Goal: Information Seeking & Learning: Learn about a topic

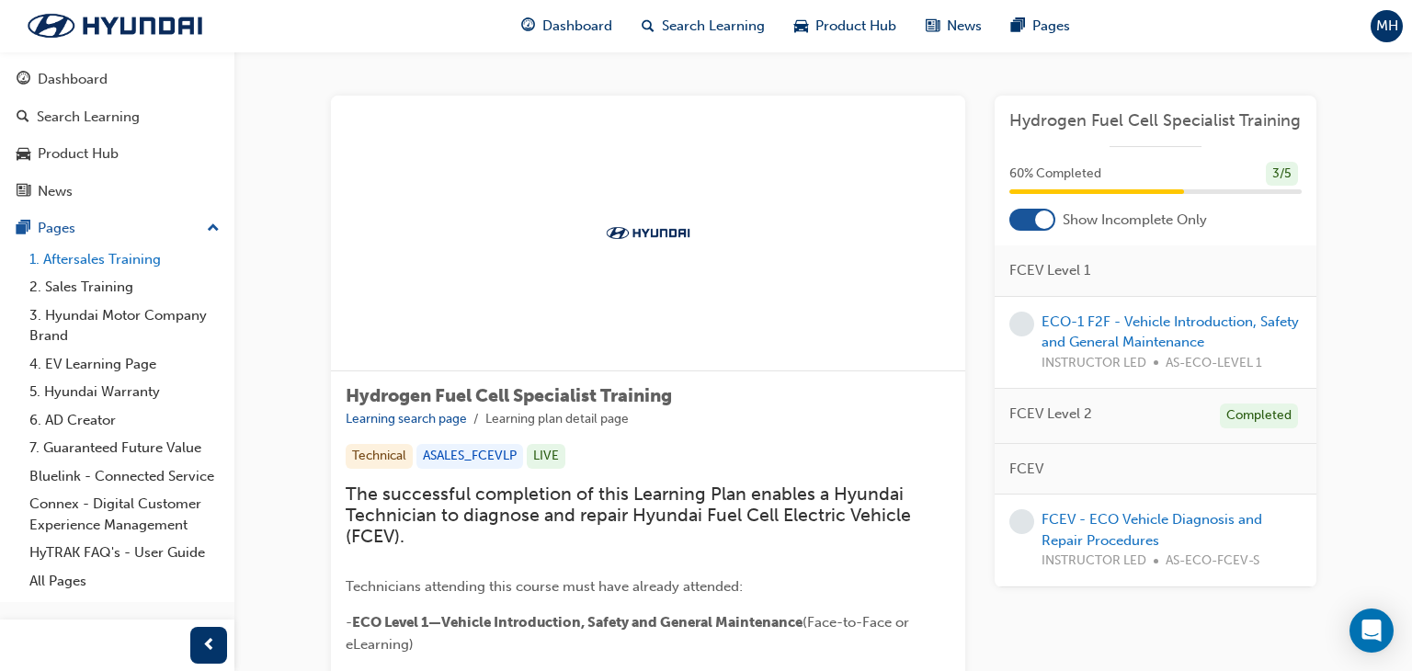
click at [110, 265] on link "1. Aftersales Training" at bounding box center [124, 260] width 205 height 29
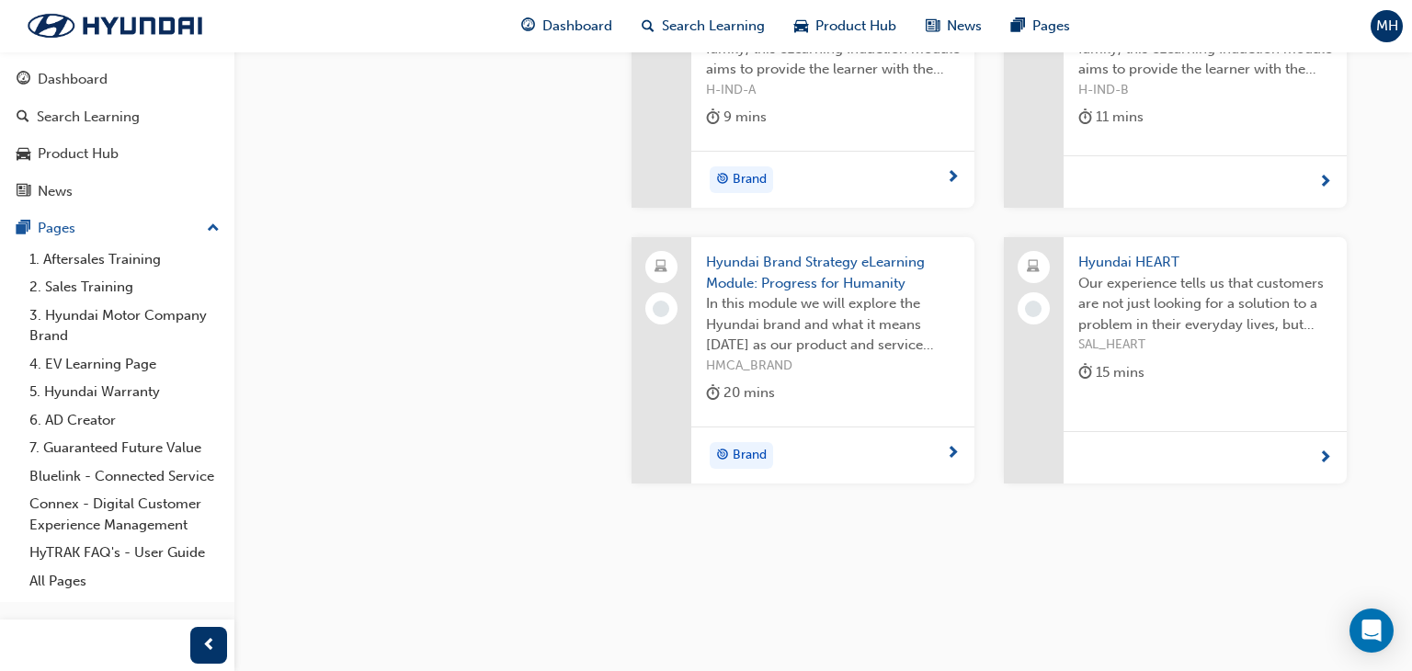
scroll to position [859, 0]
click at [108, 123] on div "Search Learning" at bounding box center [88, 117] width 103 height 21
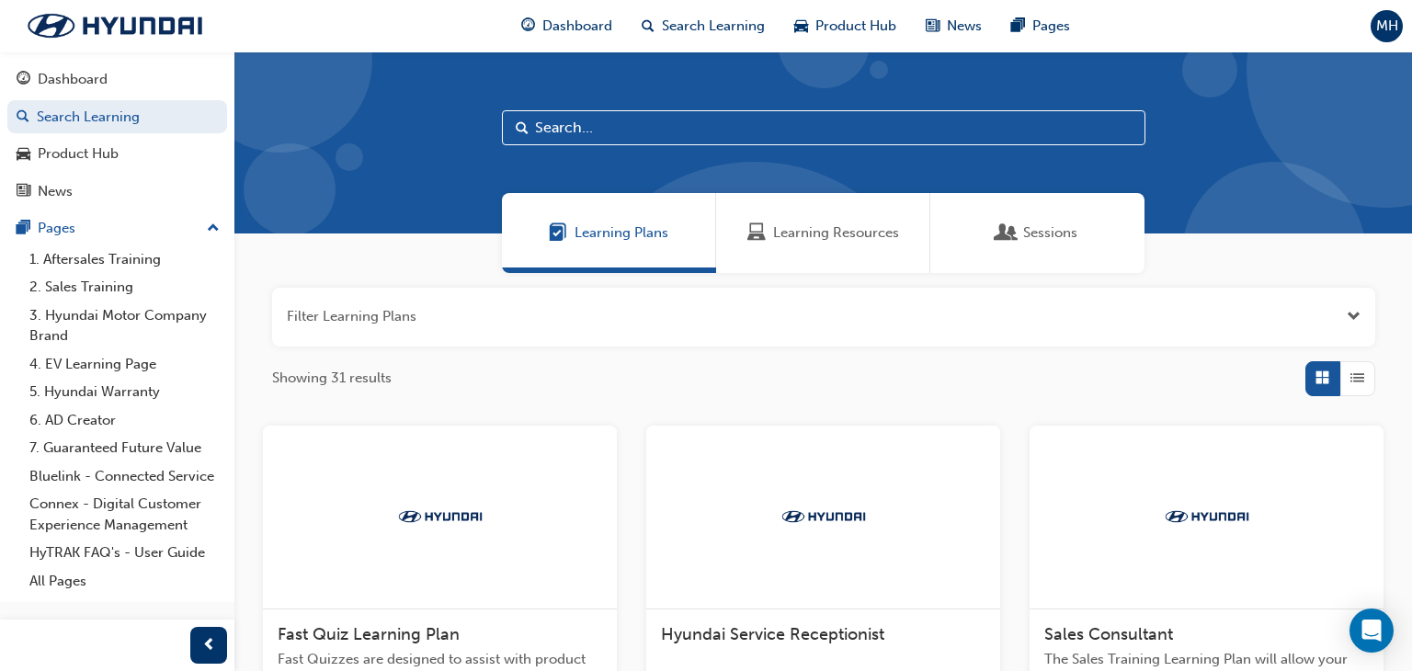
click at [645, 125] on input "text" at bounding box center [824, 127] width 644 height 35
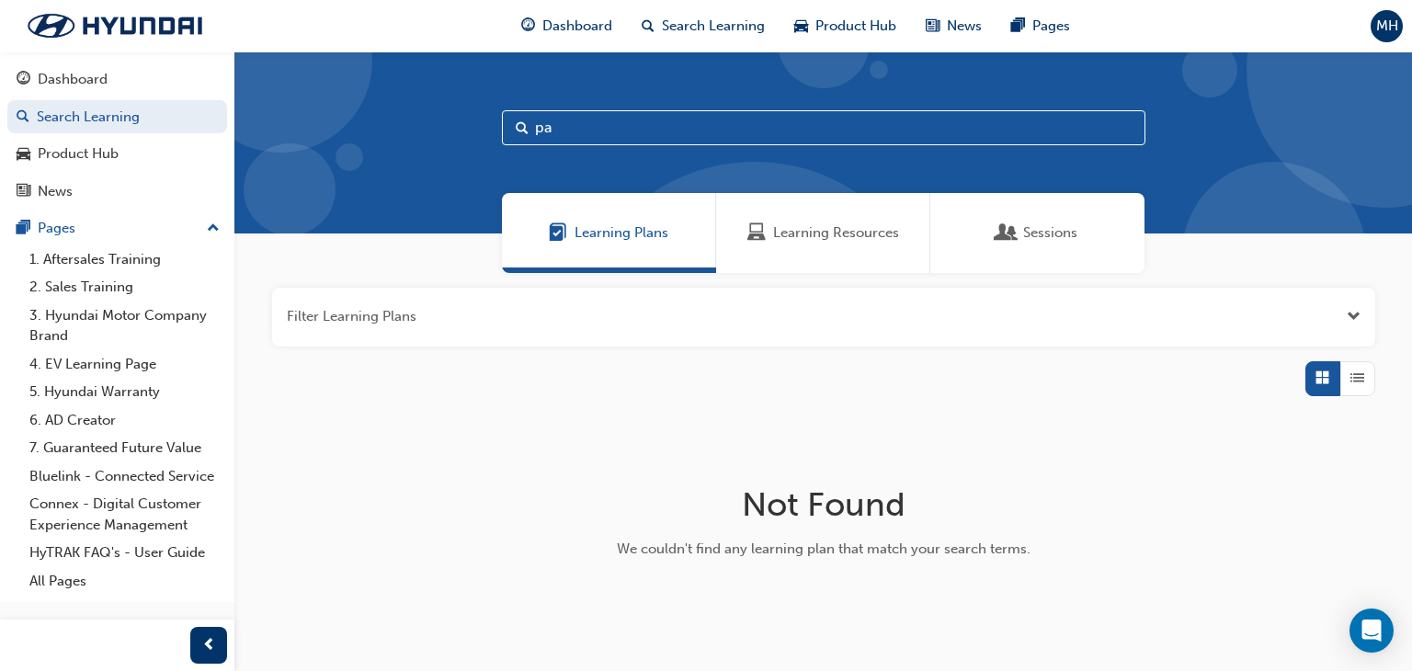
type input "p"
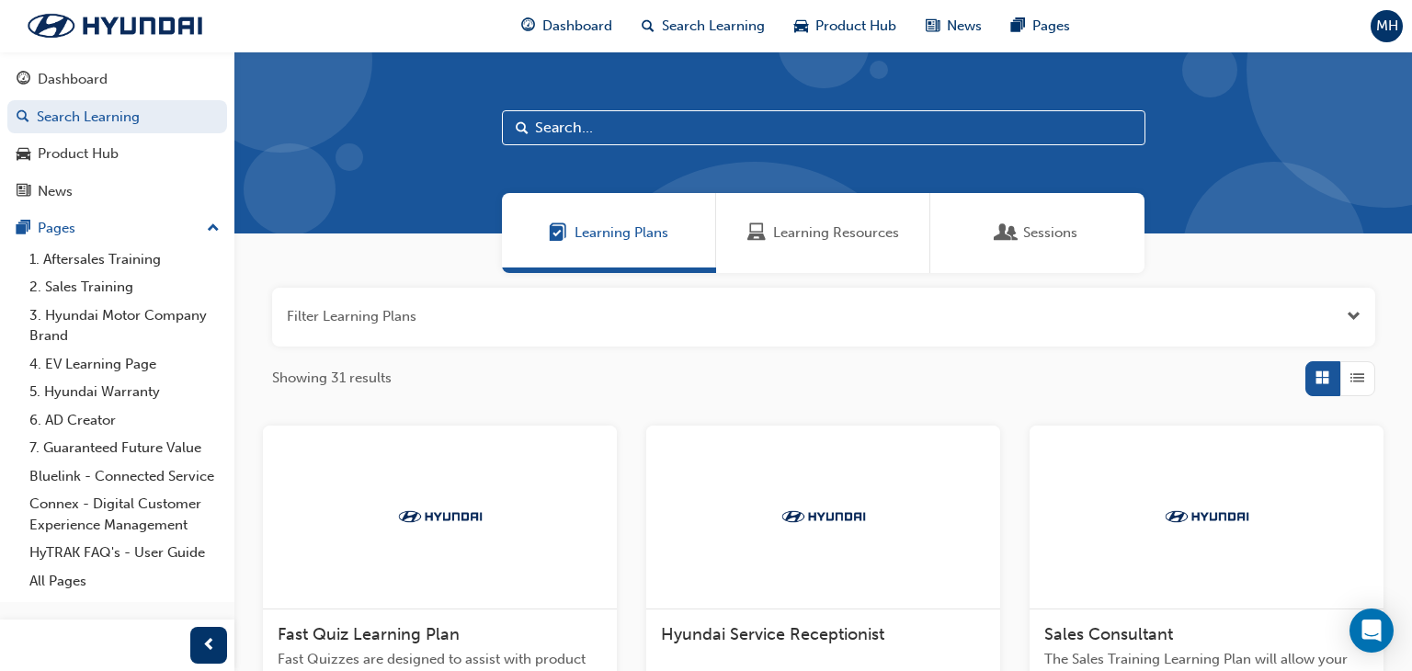
click at [1024, 239] on span "Sessions" at bounding box center [1050, 233] width 54 height 21
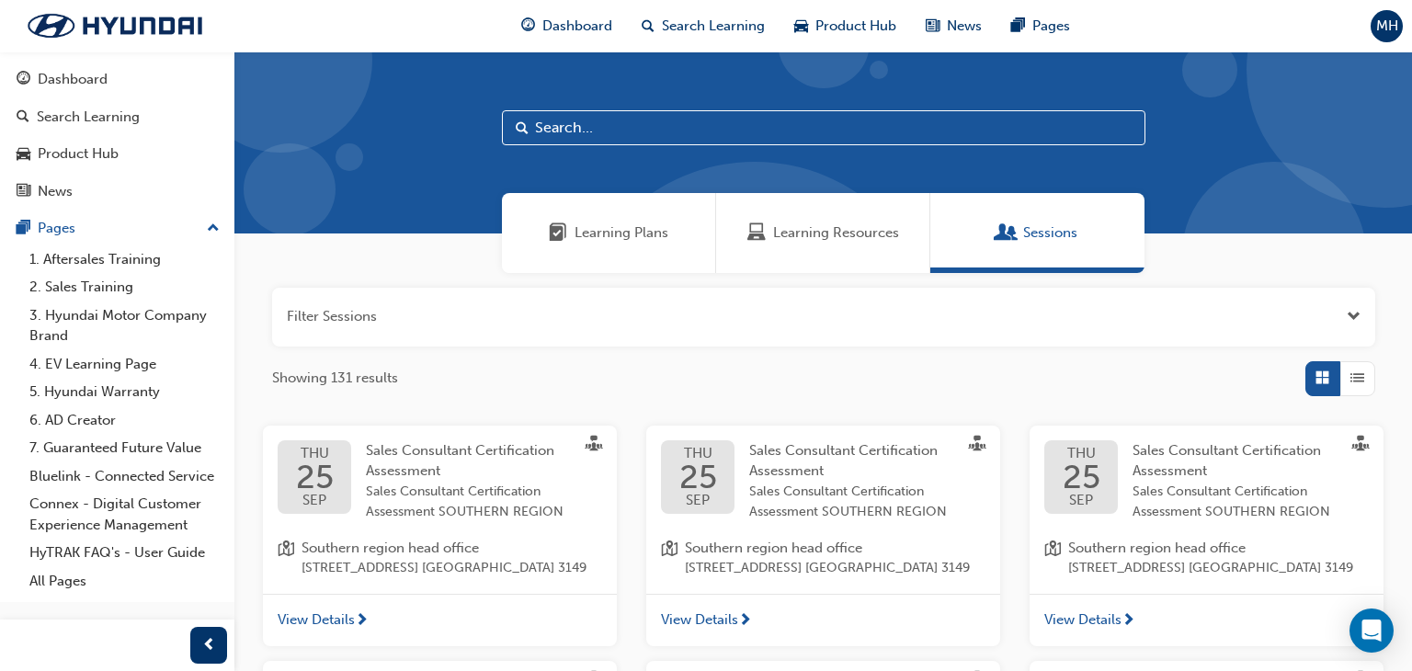
click at [563, 110] on input "text" at bounding box center [824, 127] width 644 height 35
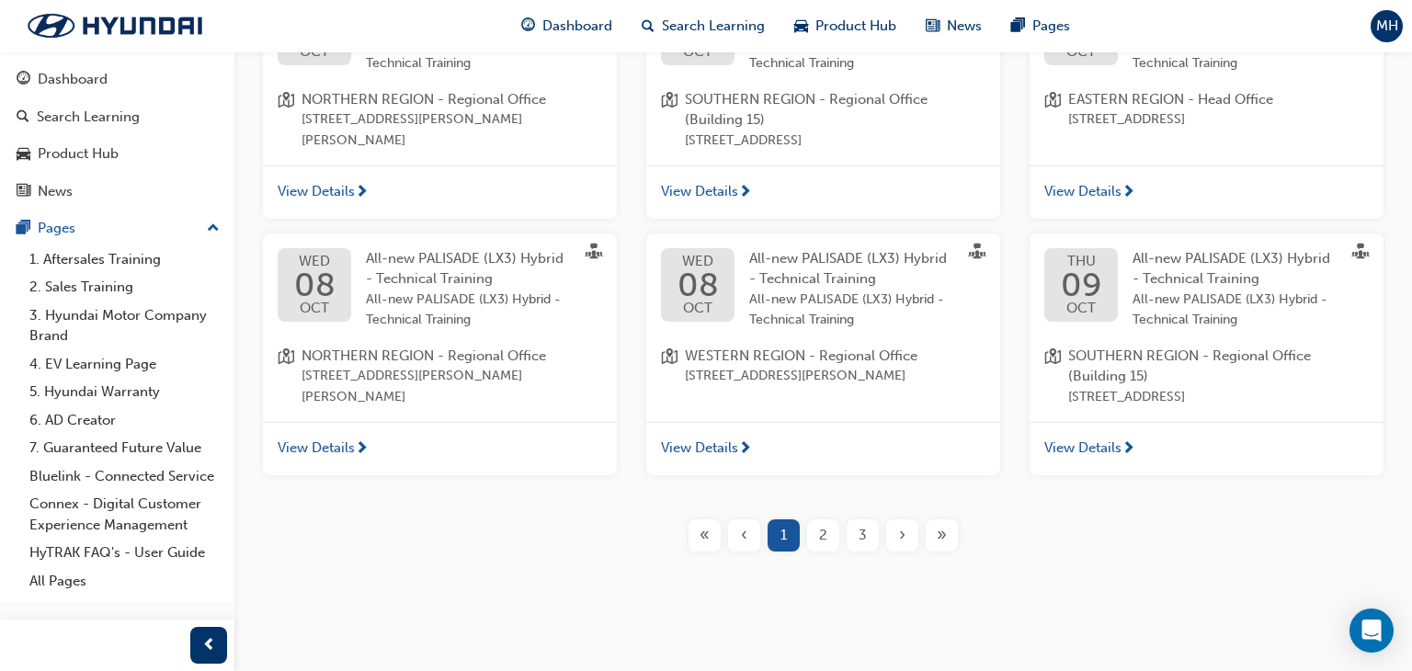
scroll to position [768, 0]
type input "pal"
click at [820, 539] on span "2" at bounding box center [823, 535] width 8 height 21
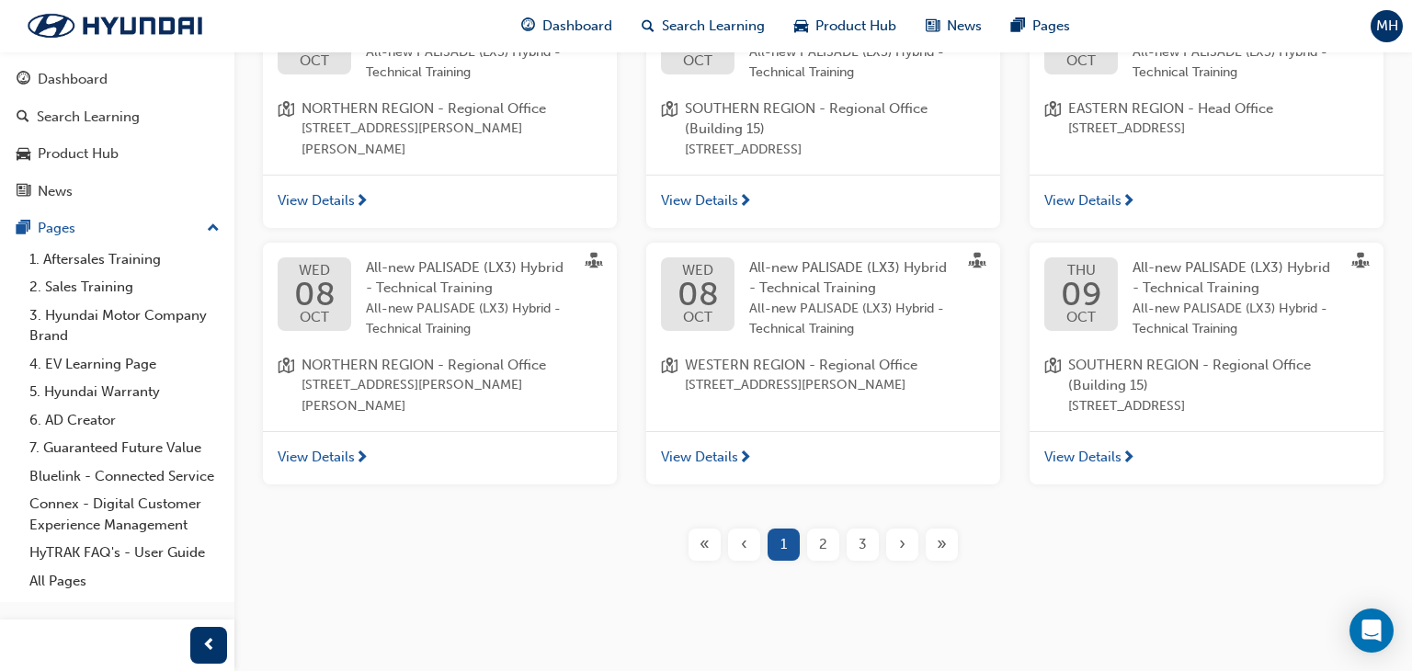
scroll to position [725, 0]
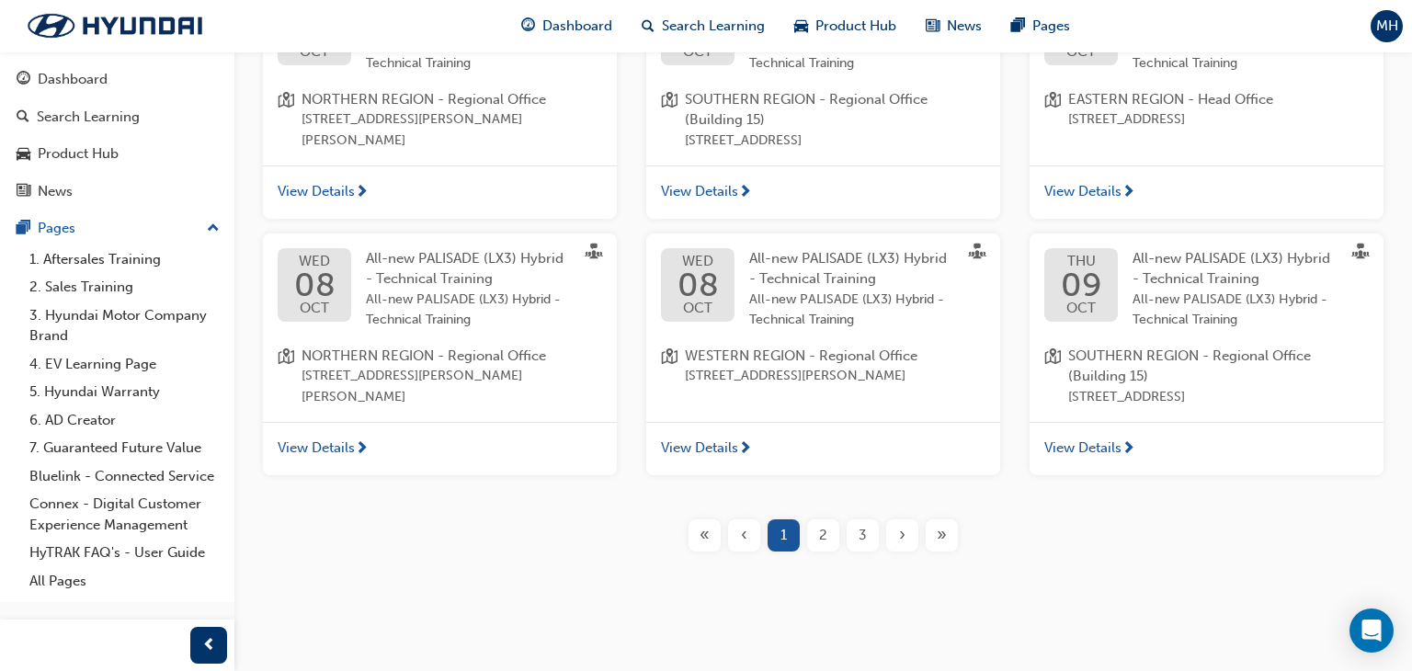
click at [818, 552] on div "2" at bounding box center [823, 536] width 32 height 32
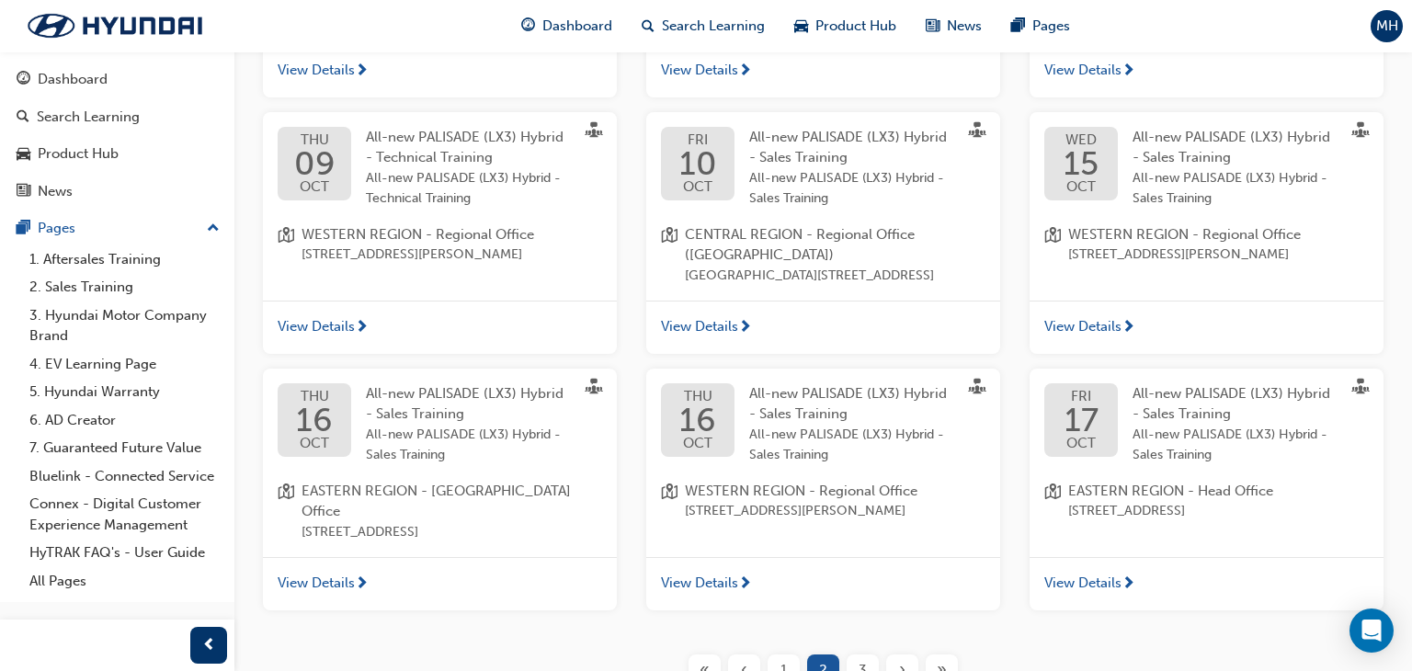
scroll to position [594, 0]
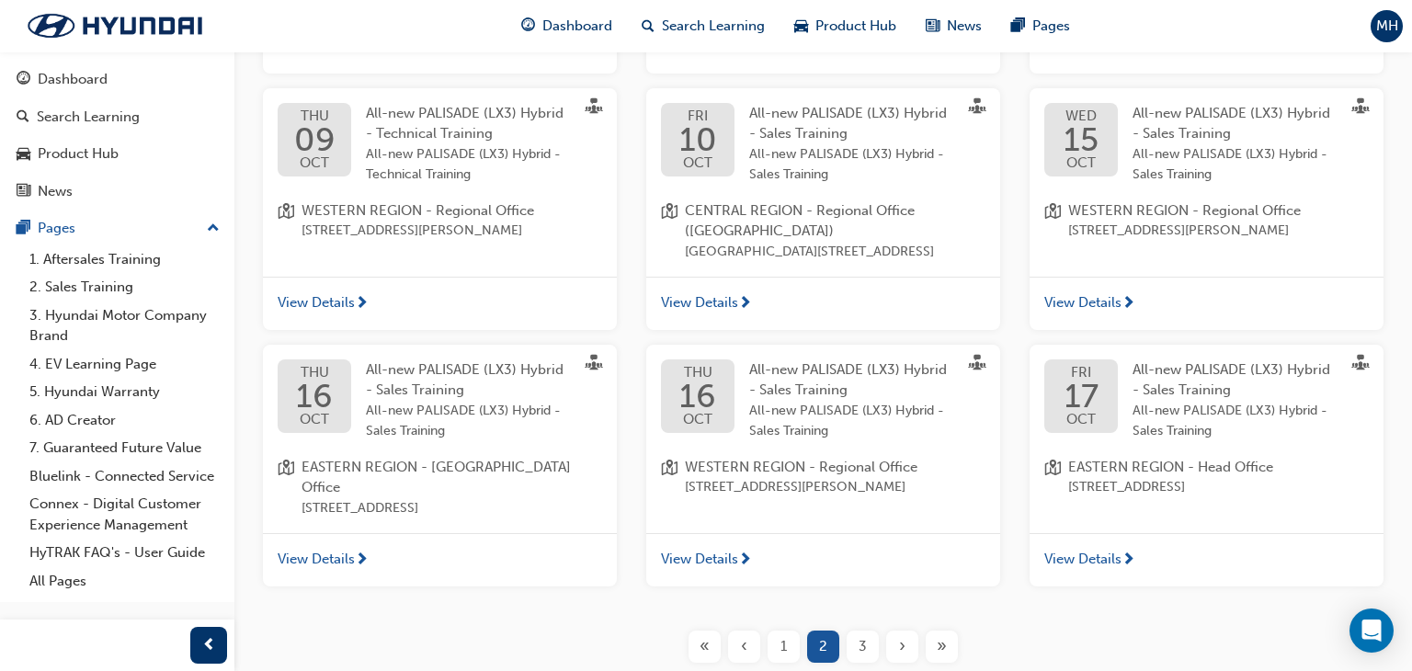
click at [788, 635] on div "1" at bounding box center [784, 647] width 32 height 32
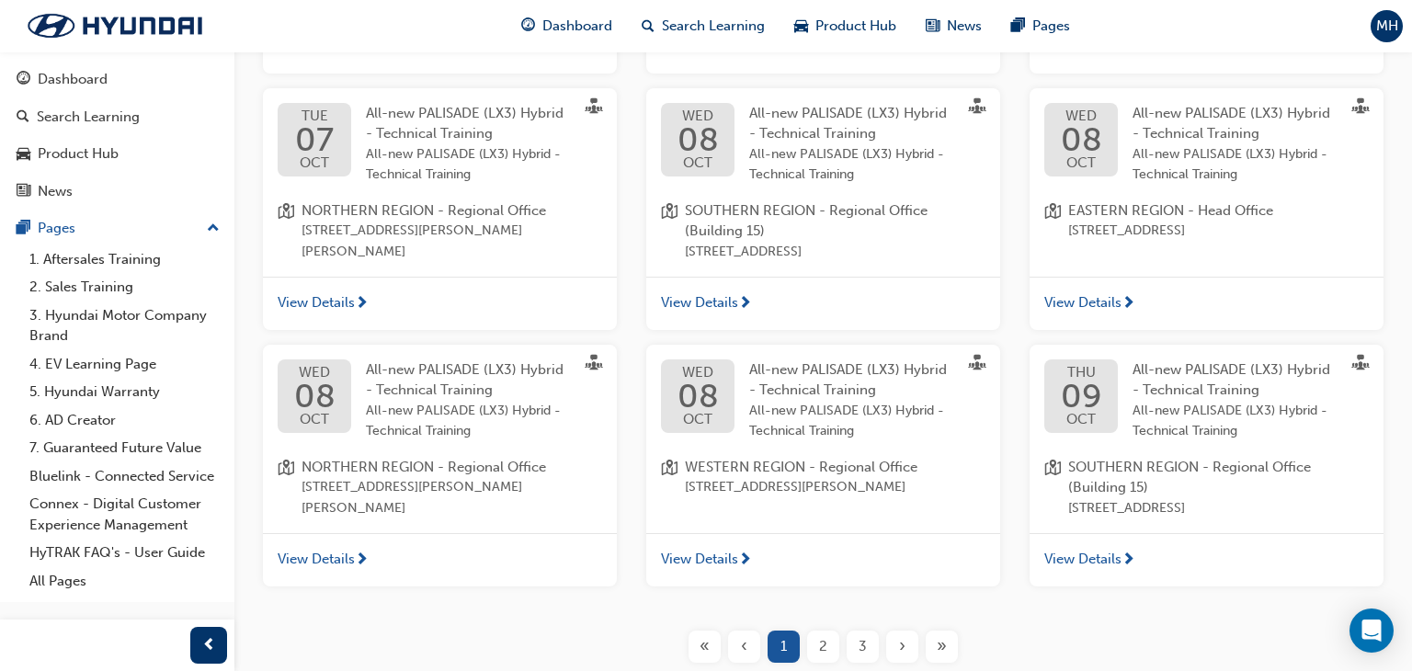
click at [1183, 186] on span "All-new PALISADE (LX3) Hybrid - Technical Training" at bounding box center [1236, 164] width 207 height 41
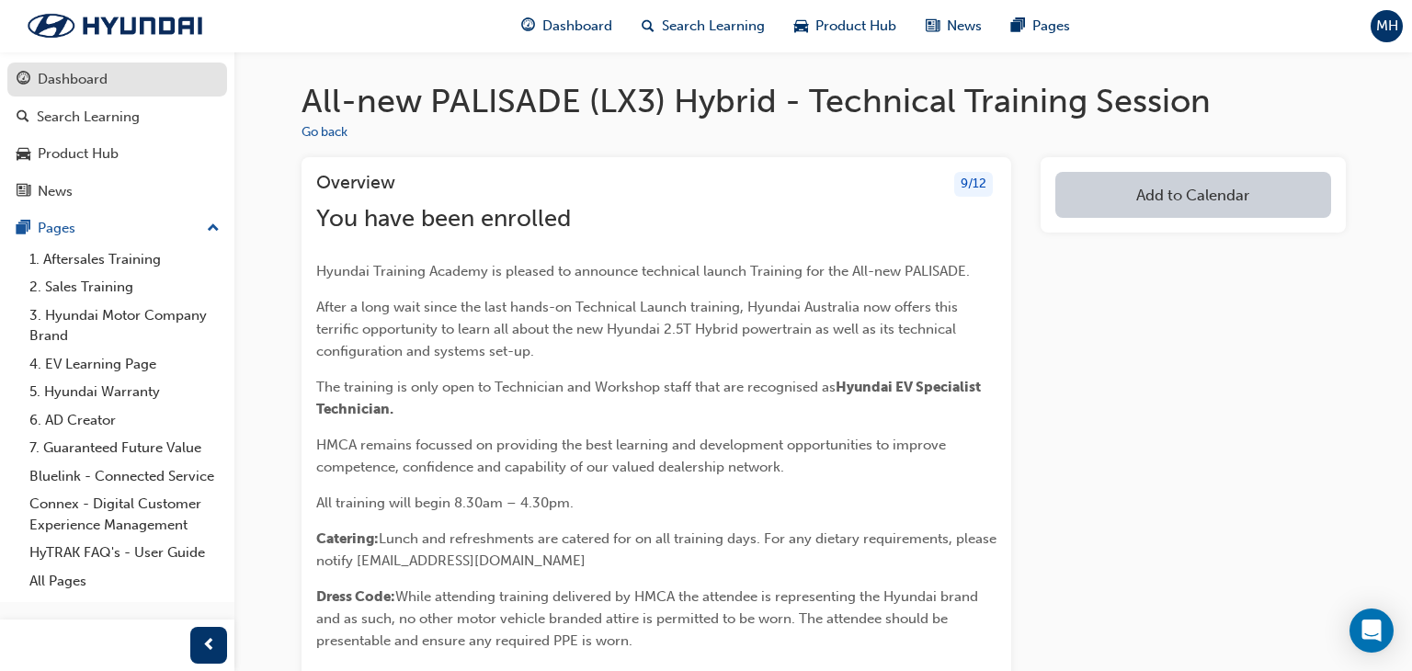
click at [69, 81] on div "Dashboard" at bounding box center [73, 79] width 70 height 21
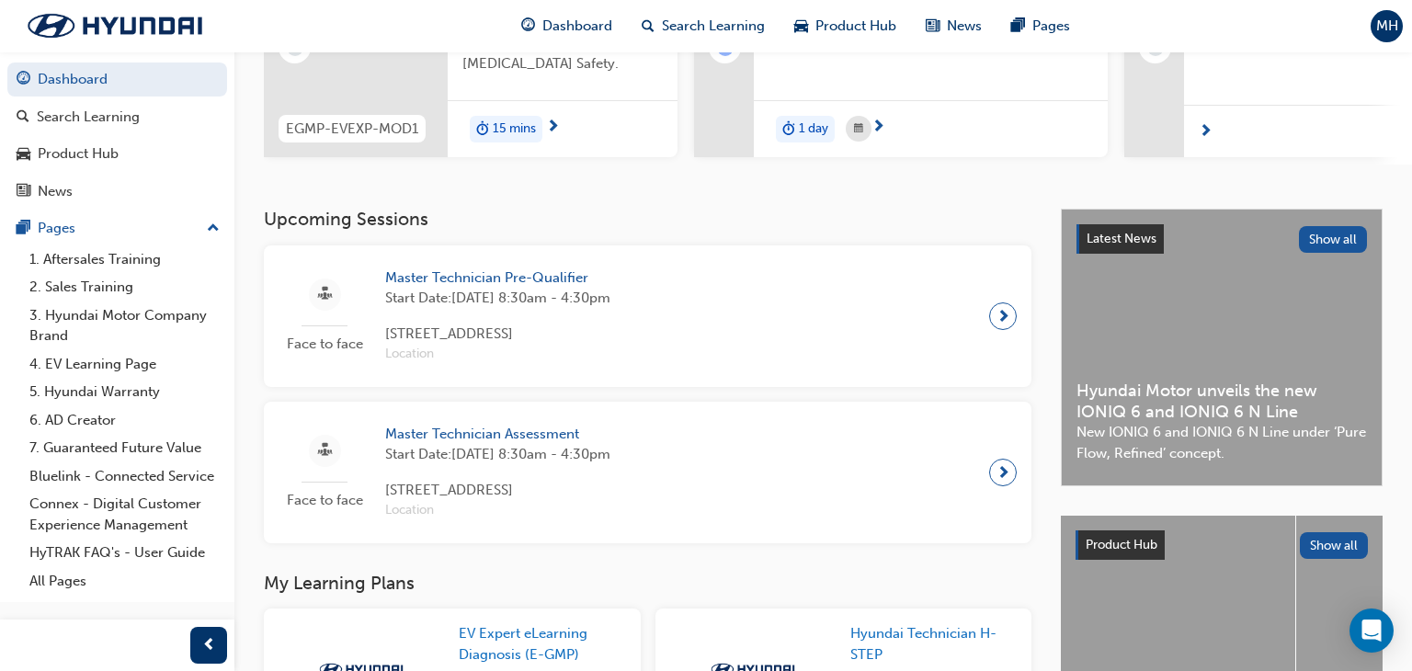
scroll to position [258, 0]
click at [361, 225] on h3 "Upcoming Sessions" at bounding box center [648, 220] width 768 height 21
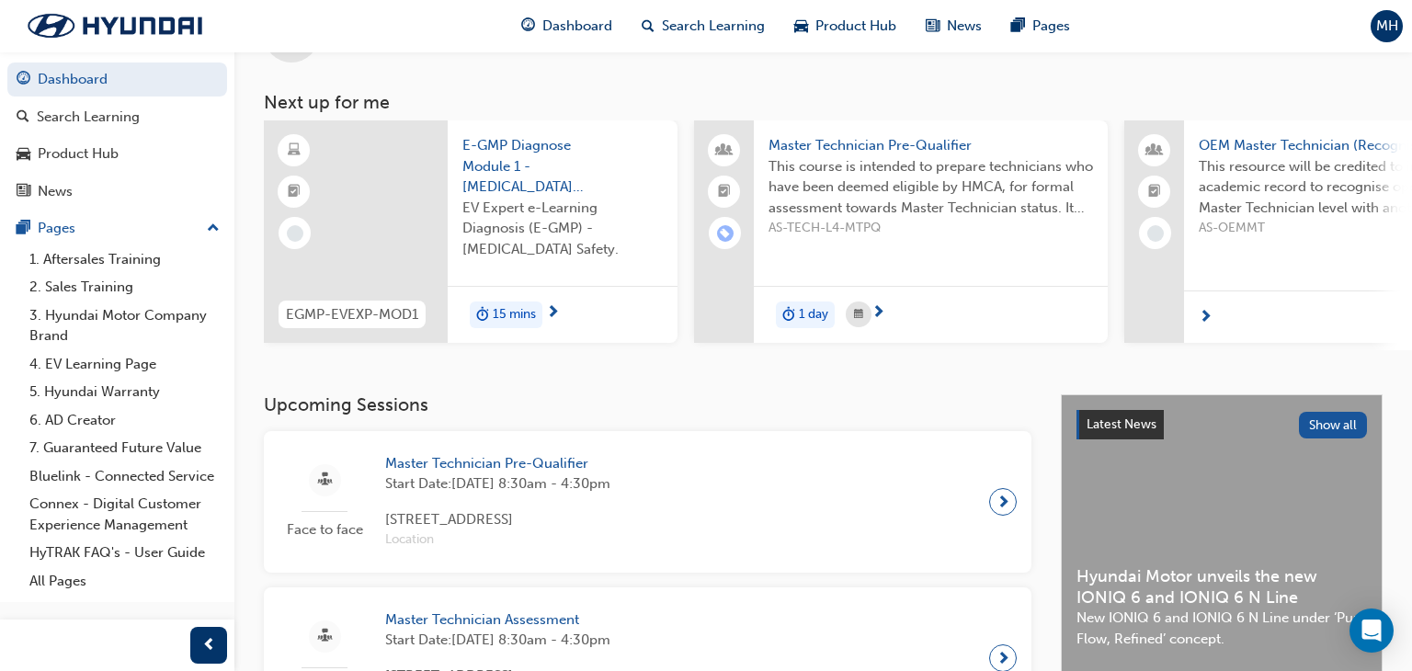
scroll to position [0, 0]
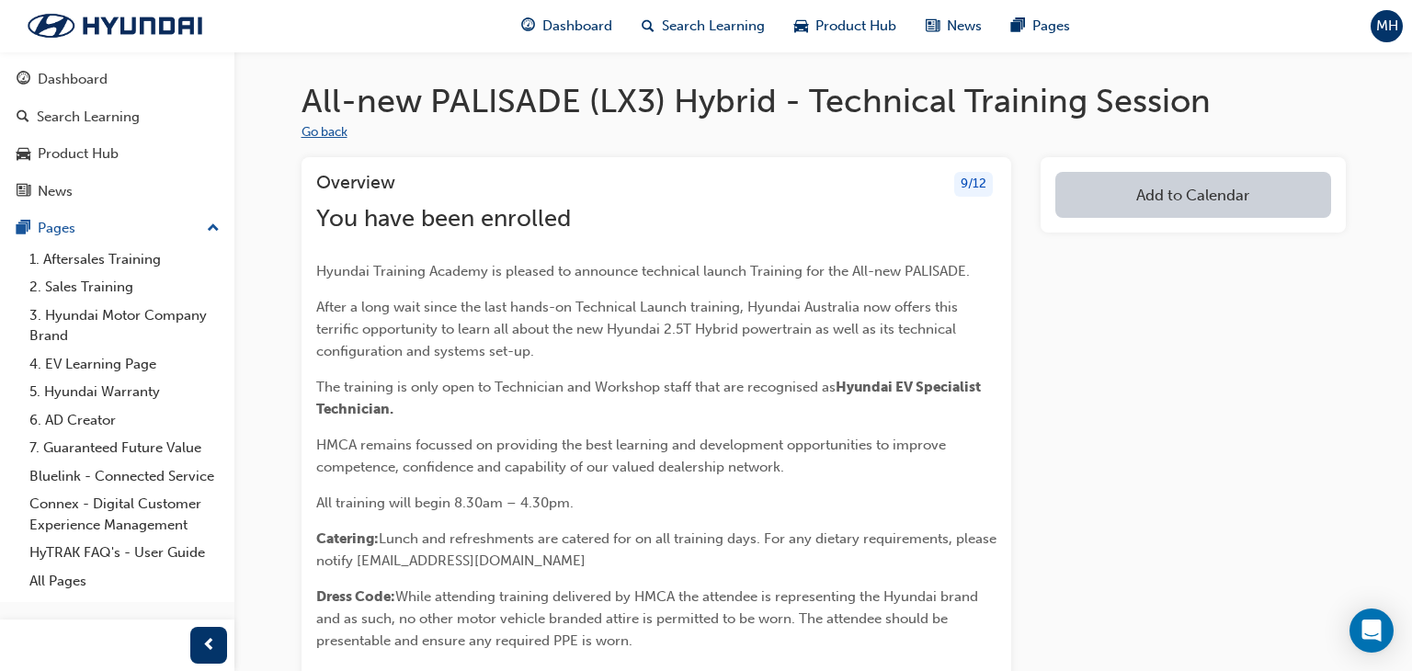
click at [322, 131] on button "Go back" at bounding box center [325, 132] width 46 height 21
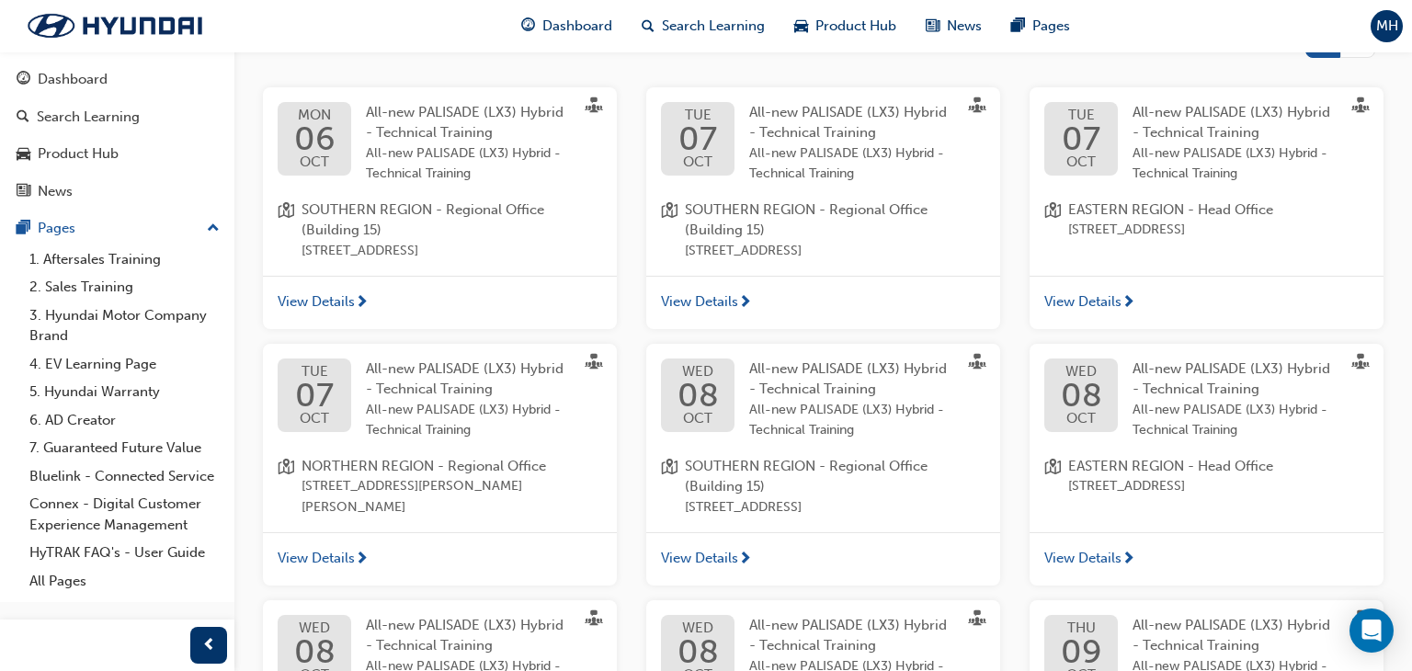
scroll to position [338, 0]
click at [1184, 152] on span "All-new PALISADE (LX3) Hybrid - Technical Training" at bounding box center [1236, 163] width 207 height 41
